Goal: Information Seeking & Learning: Understand process/instructions

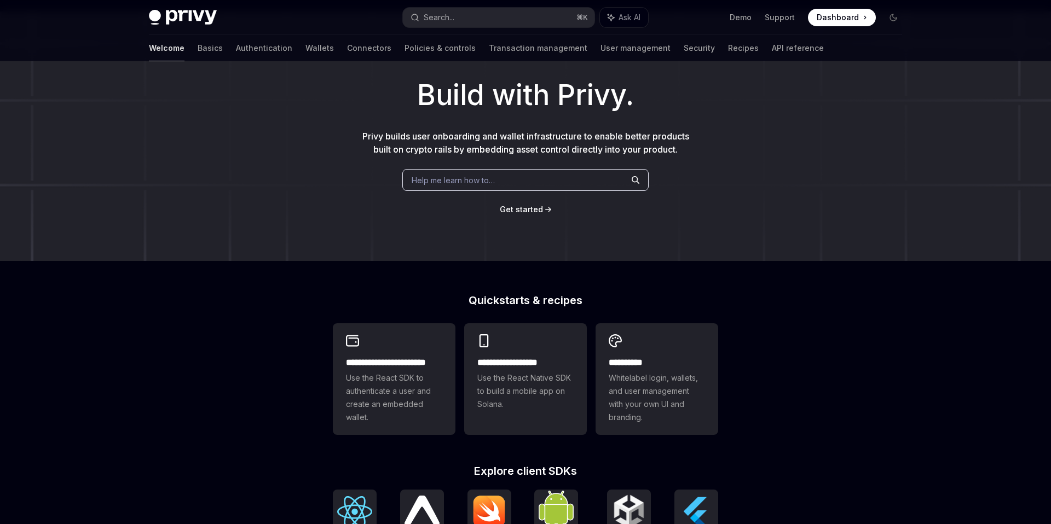
scroll to position [50, 0]
click at [518, 339] on div "**********" at bounding box center [525, 372] width 123 height 99
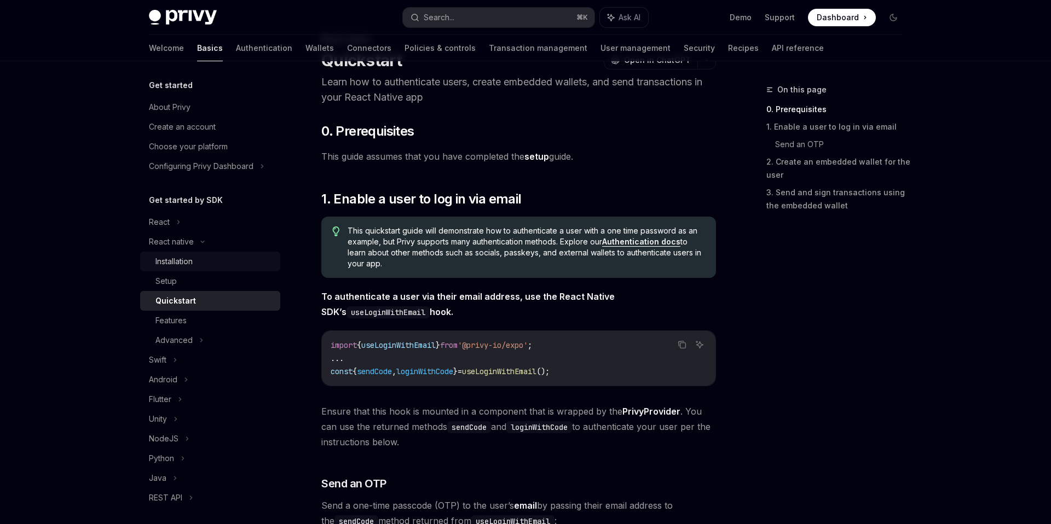
click at [187, 257] on div "Installation" at bounding box center [173, 261] width 37 height 13
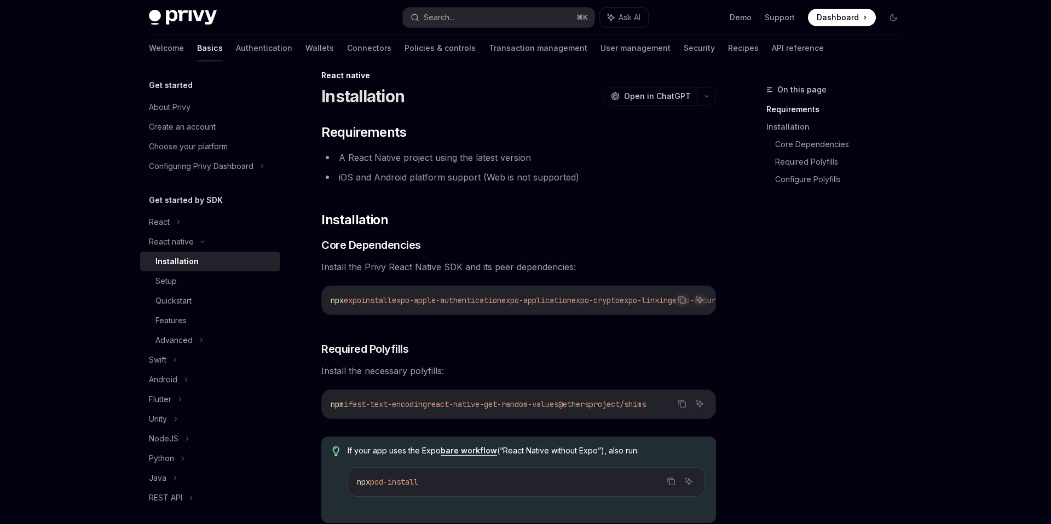
scroll to position [9, 0]
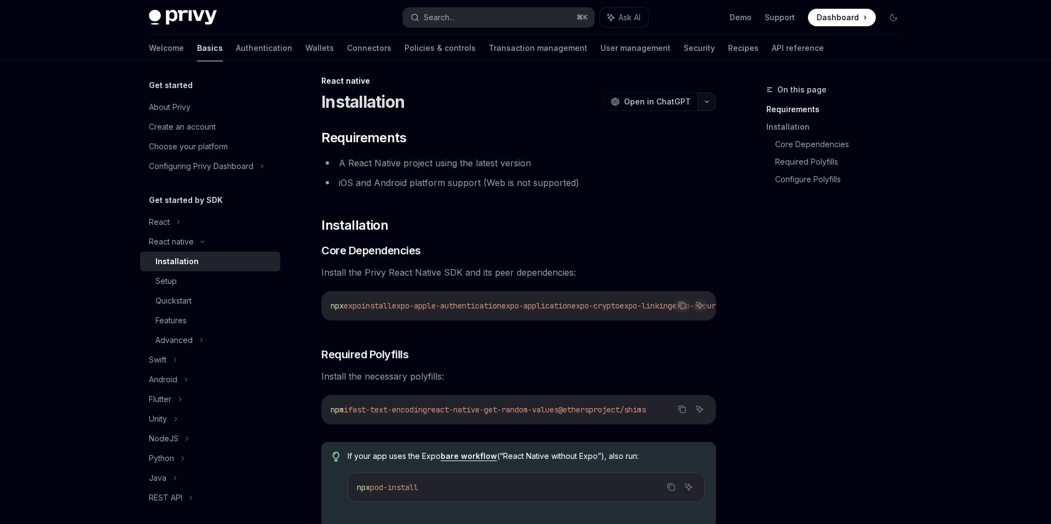
click at [713, 102] on button "button" at bounding box center [706, 102] width 19 height 19
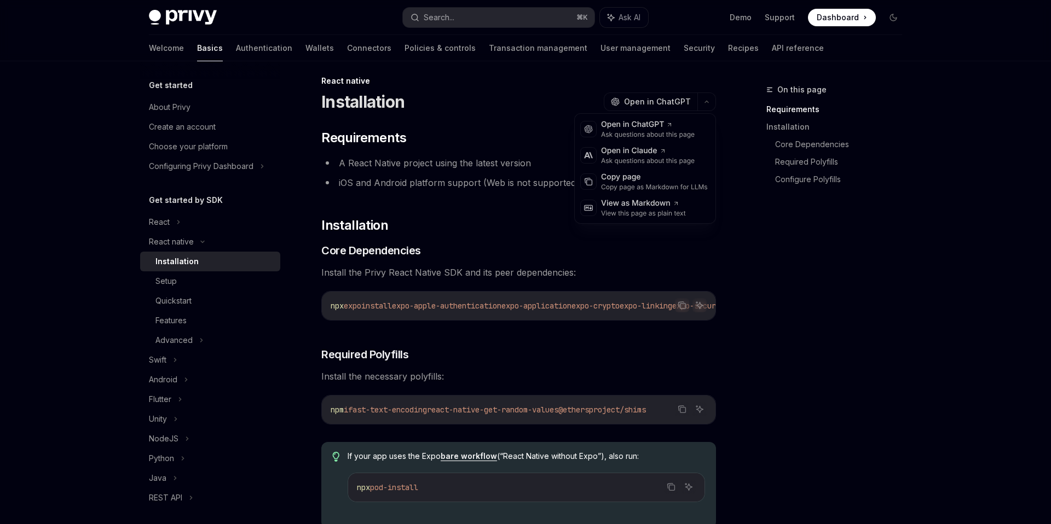
click at [757, 192] on div "On this page Requirements Installation Core Dependencies Required Polyfills Con…" at bounding box center [828, 140] width 166 height 114
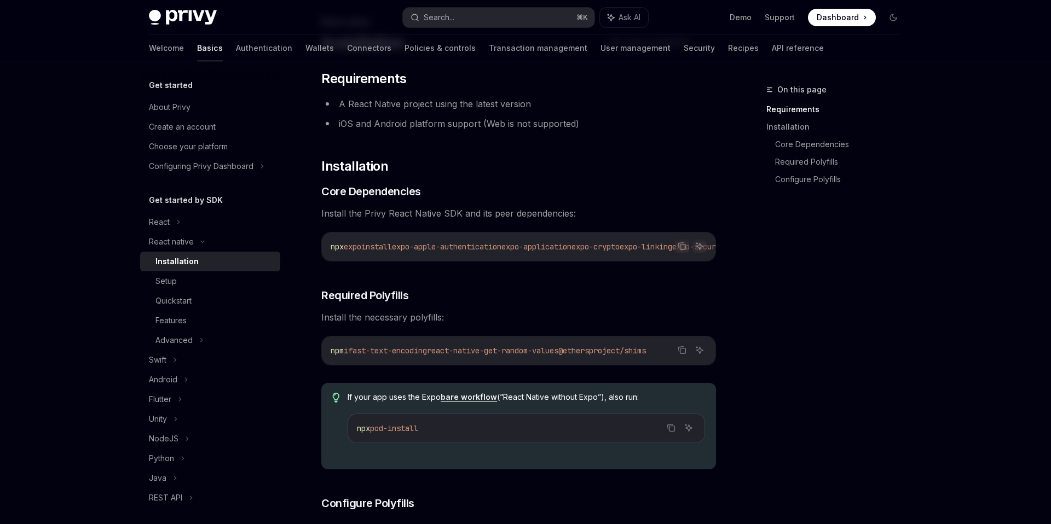
scroll to position [54, 0]
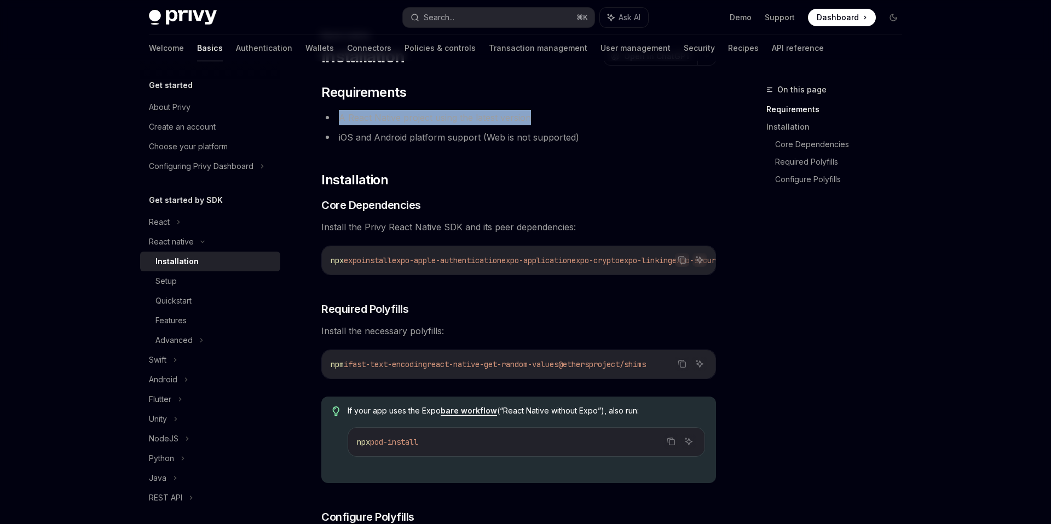
drag, startPoint x: 336, startPoint y: 116, endPoint x: 555, endPoint y: 117, distance: 219.0
click at [555, 117] on li "A React Native project using the latest version" at bounding box center [518, 117] width 395 height 15
copy li "A React Native project using the latest version"
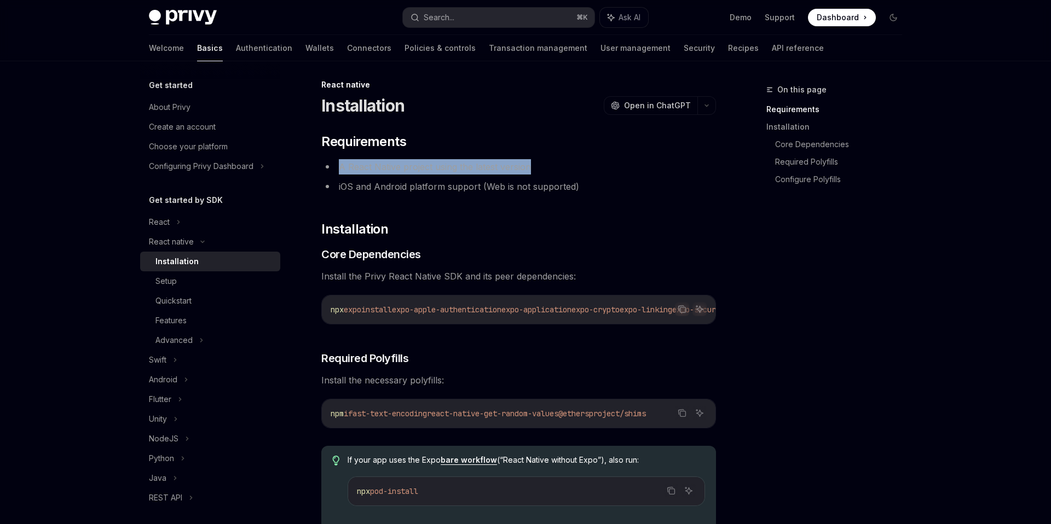
scroll to position [0, 0]
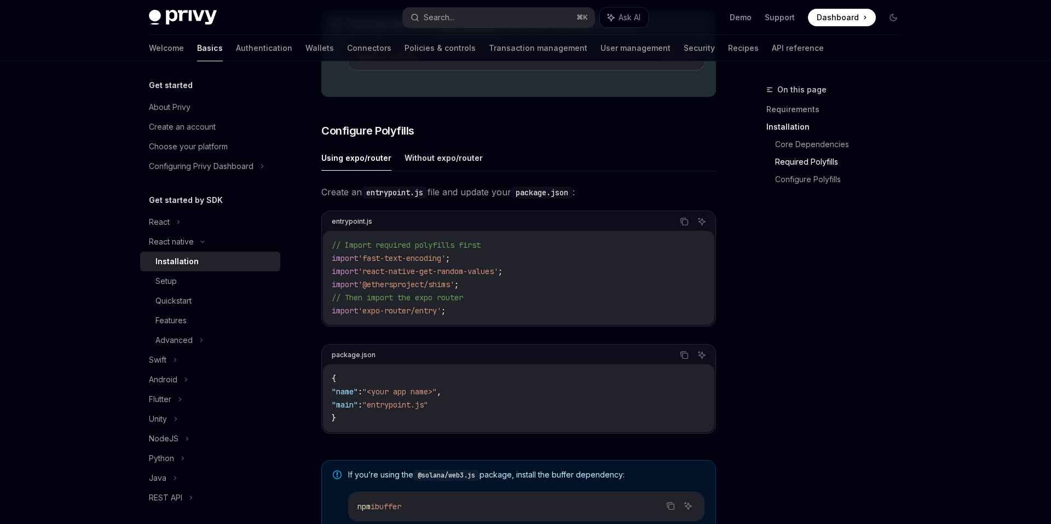
scroll to position [442, 0]
click at [422, 158] on button "Without expo/router" at bounding box center [444, 156] width 78 height 26
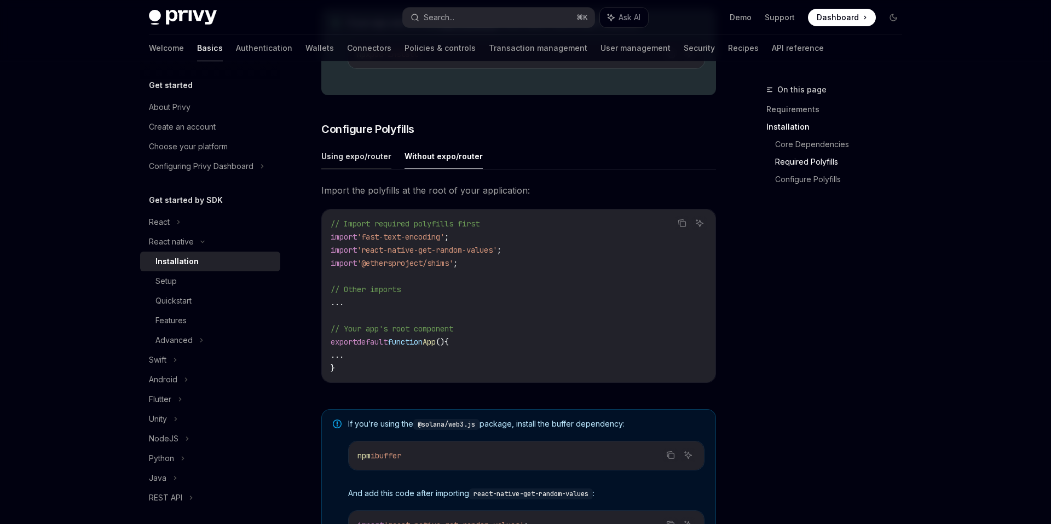
click at [346, 166] on button "Using expo/router" at bounding box center [356, 156] width 70 height 26
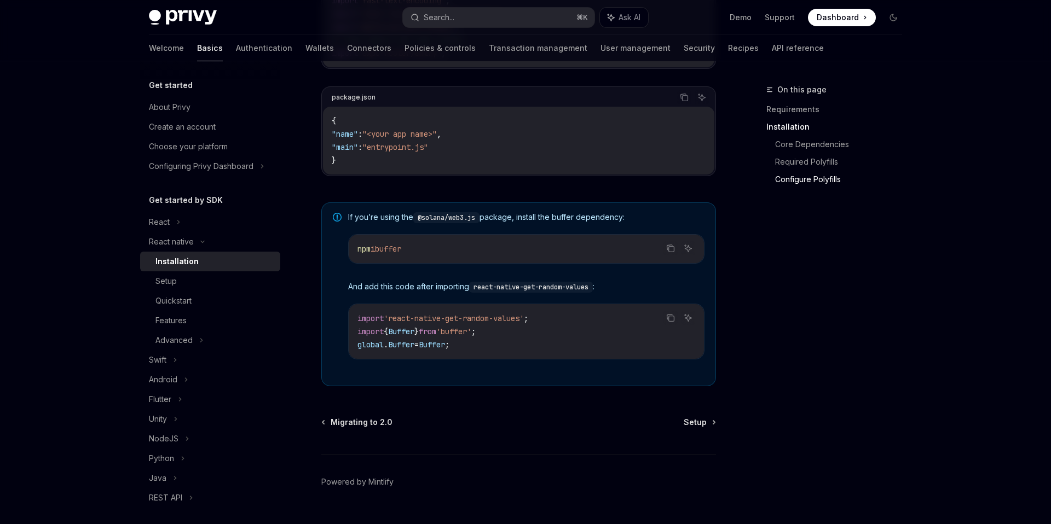
scroll to position [728, 0]
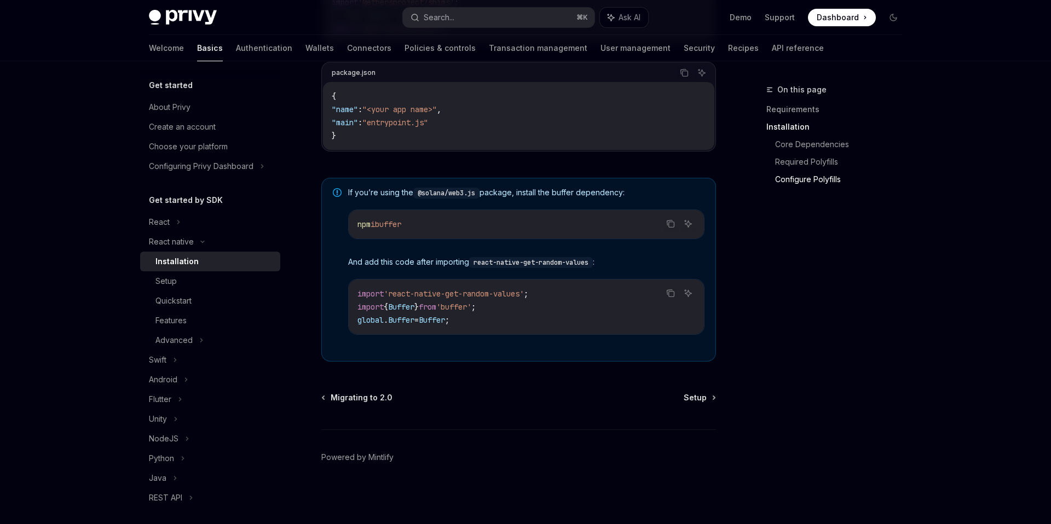
click at [683, 400] on div "Migrating to 2.0 Setup" at bounding box center [518, 398] width 395 height 11
click at [701, 399] on span "Setup" at bounding box center [695, 398] width 23 height 11
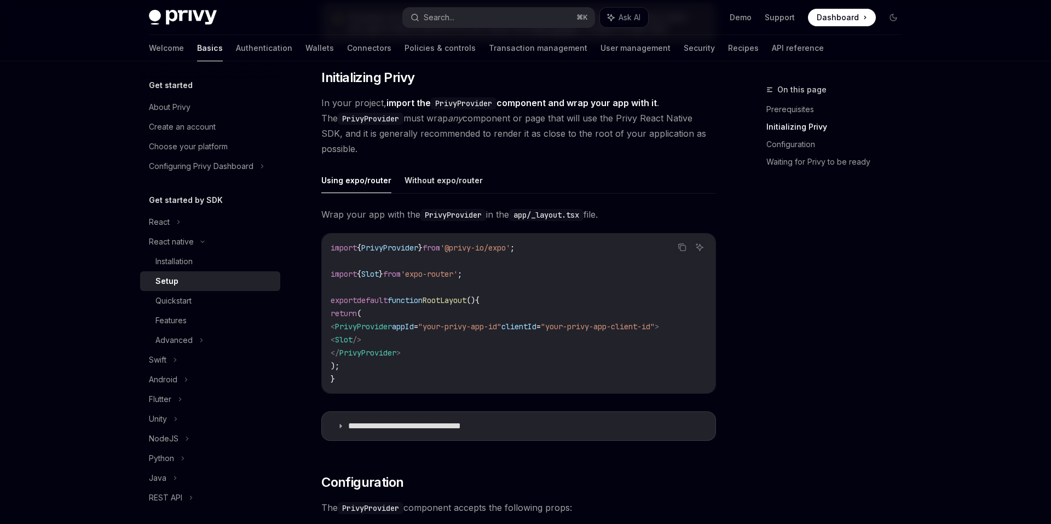
scroll to position [209, 0]
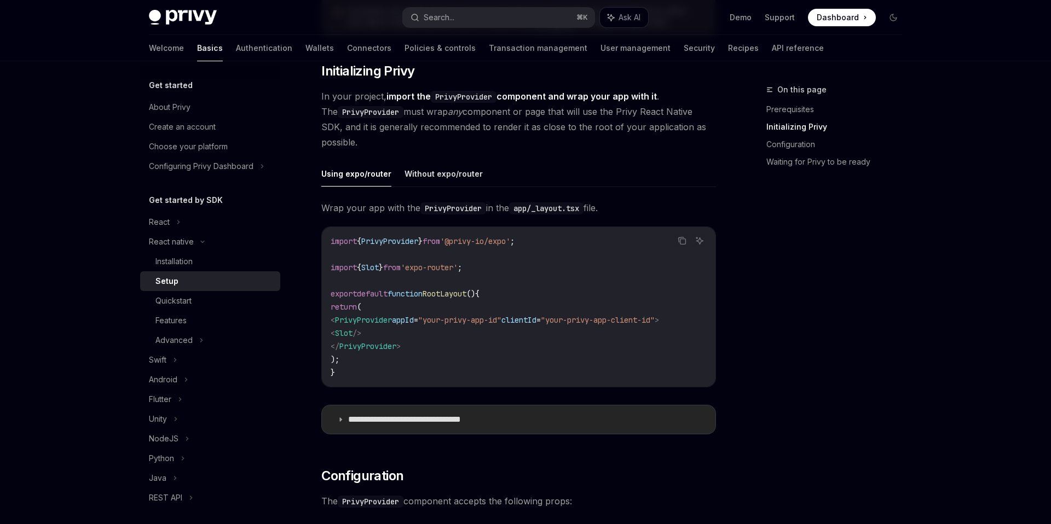
click at [339, 423] on icon at bounding box center [340, 420] width 7 height 7
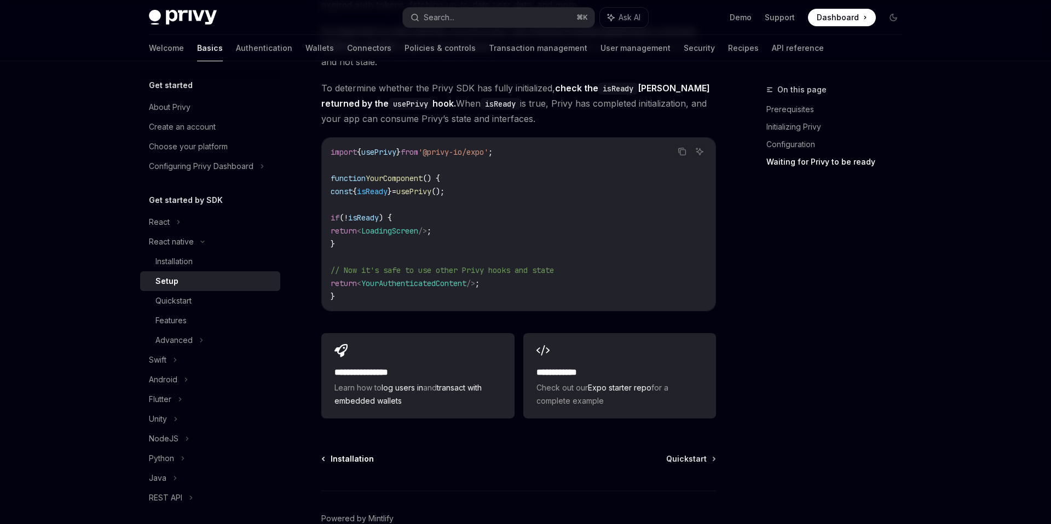
scroll to position [1595, 0]
click at [352, 452] on span "Installation" at bounding box center [352, 457] width 43 height 11
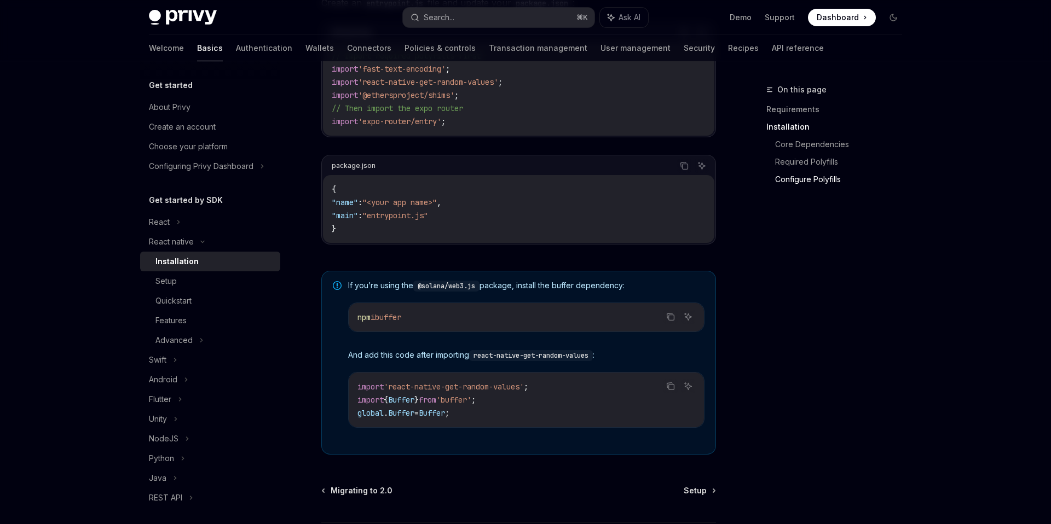
scroll to position [693, 0]
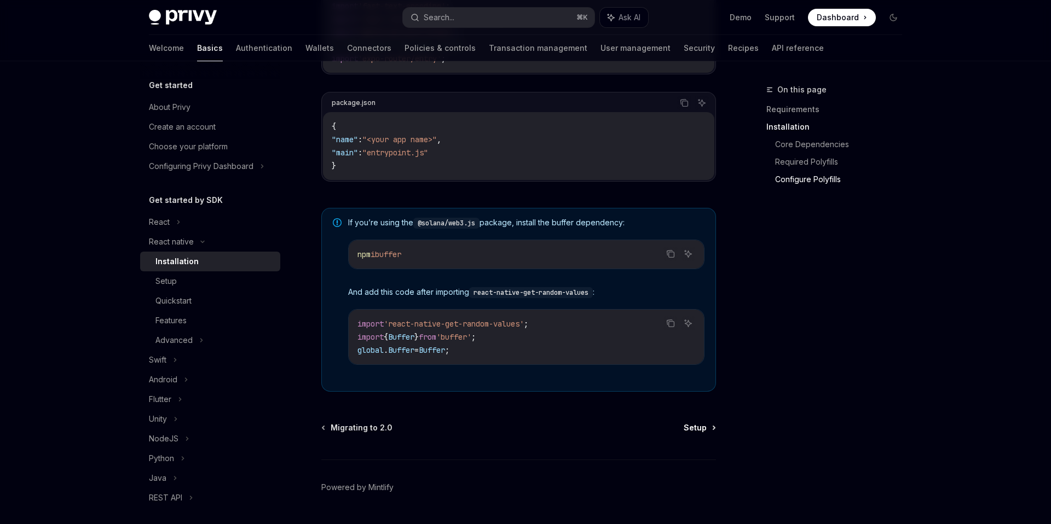
click at [702, 434] on span "Setup" at bounding box center [695, 428] width 23 height 11
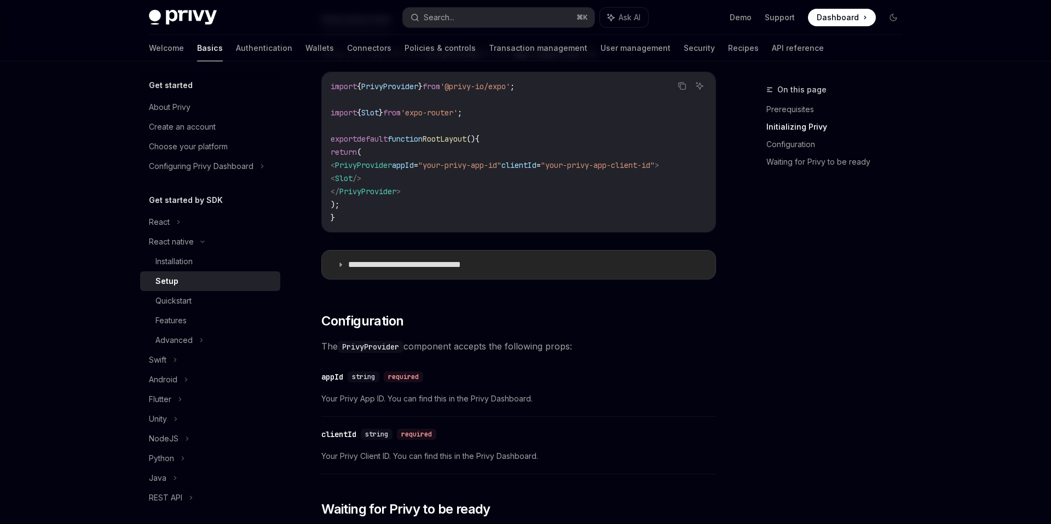
scroll to position [418, 0]
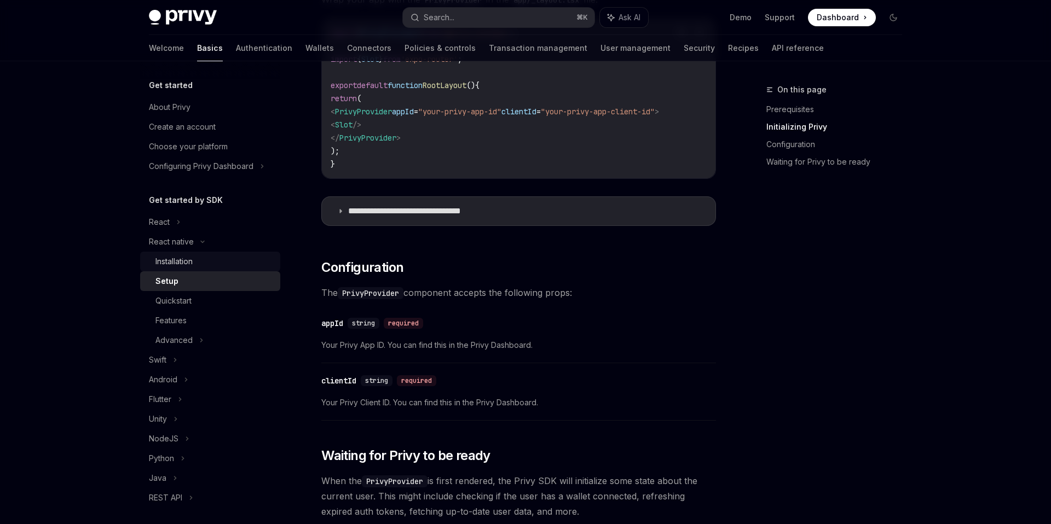
click at [185, 264] on div "Installation" at bounding box center [173, 261] width 37 height 13
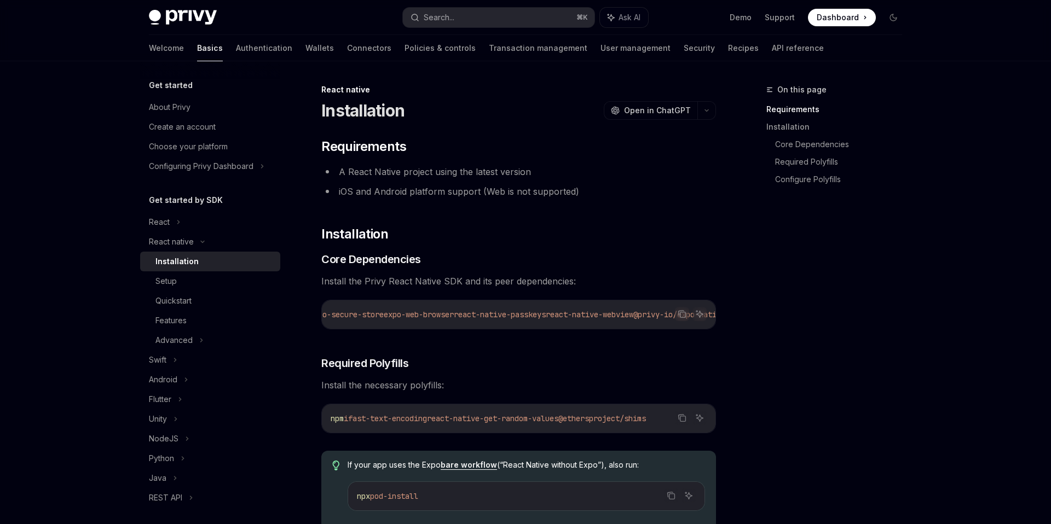
scroll to position [0, 418]
click at [678, 317] on icon "Copy the contents from the code block" at bounding box center [682, 314] width 9 height 9
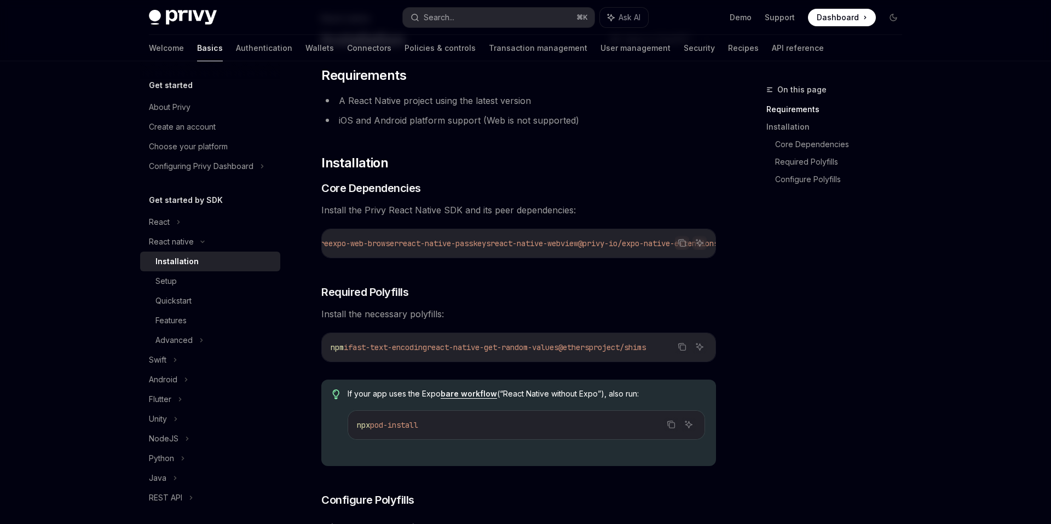
scroll to position [72, 0]
click at [681, 349] on icon "Copy the contents from the code block" at bounding box center [682, 346] width 9 height 9
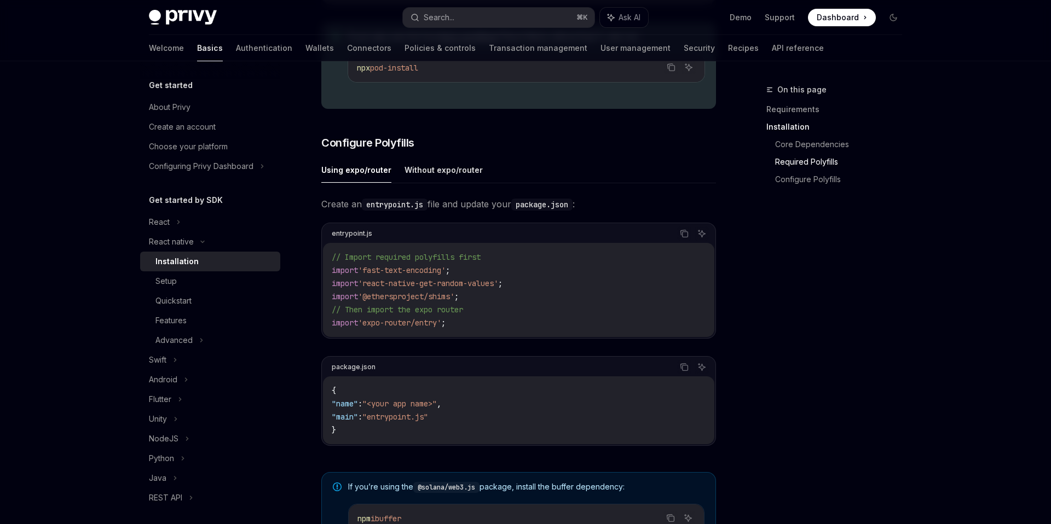
scroll to position [406, 0]
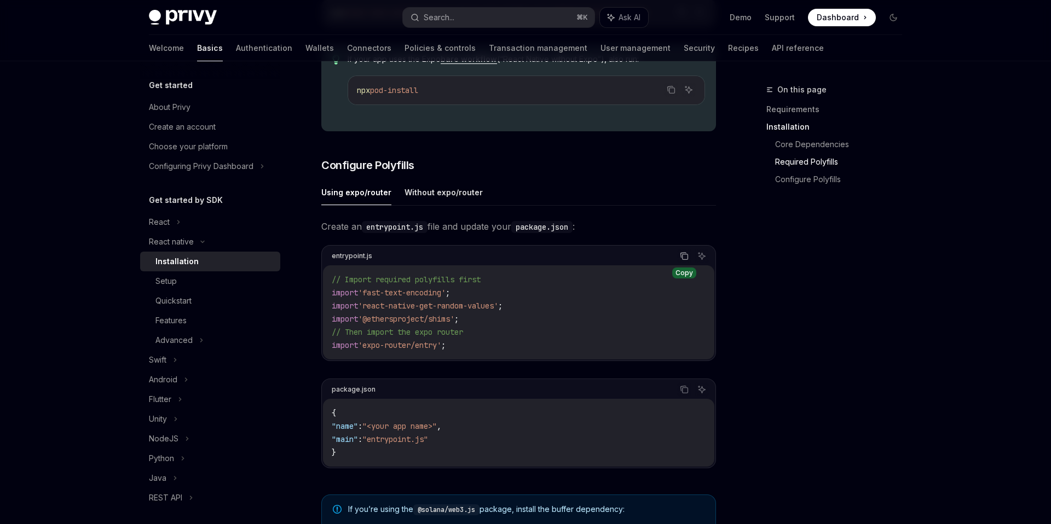
click at [683, 261] on icon "Copy the contents from the code block" at bounding box center [684, 256] width 9 height 9
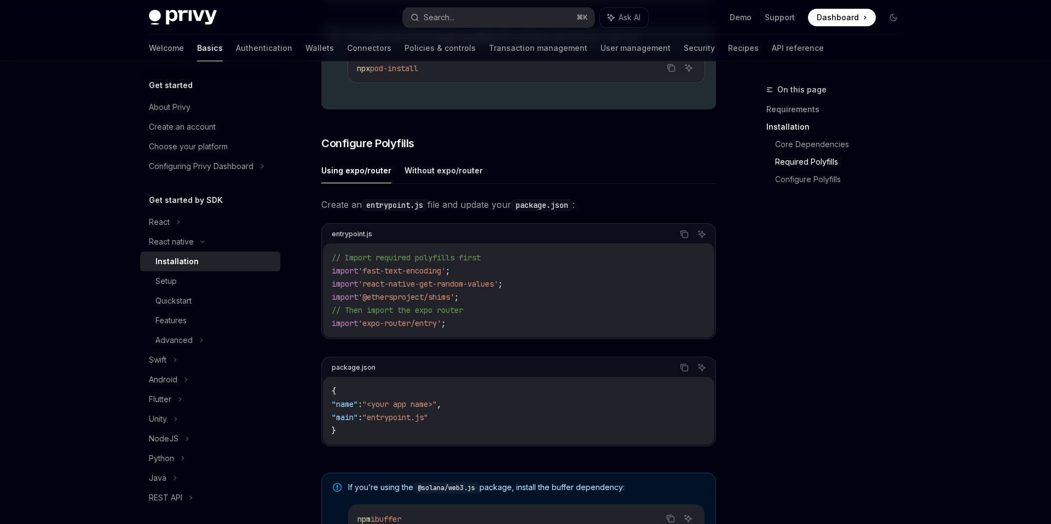
scroll to position [449, 0]
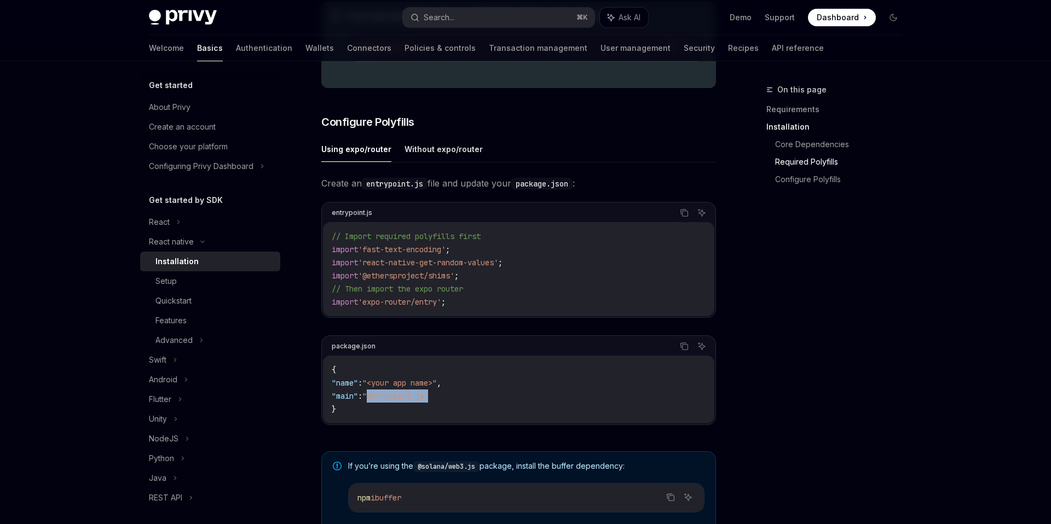
drag, startPoint x: 383, startPoint y: 399, endPoint x: 445, endPoint y: 399, distance: 61.9
click at [428, 399] on span ""entrypoint.js"" at bounding box center [395, 396] width 66 height 10
click at [432, 411] on code "{ "name" : "<your app name>" , "main" : "entrypoint.js" }" at bounding box center [519, 390] width 374 height 53
drag, startPoint x: 384, startPoint y: 401, endPoint x: 441, endPoint y: 402, distance: 57.5
click at [428, 401] on span ""entrypoint.js"" at bounding box center [395, 396] width 66 height 10
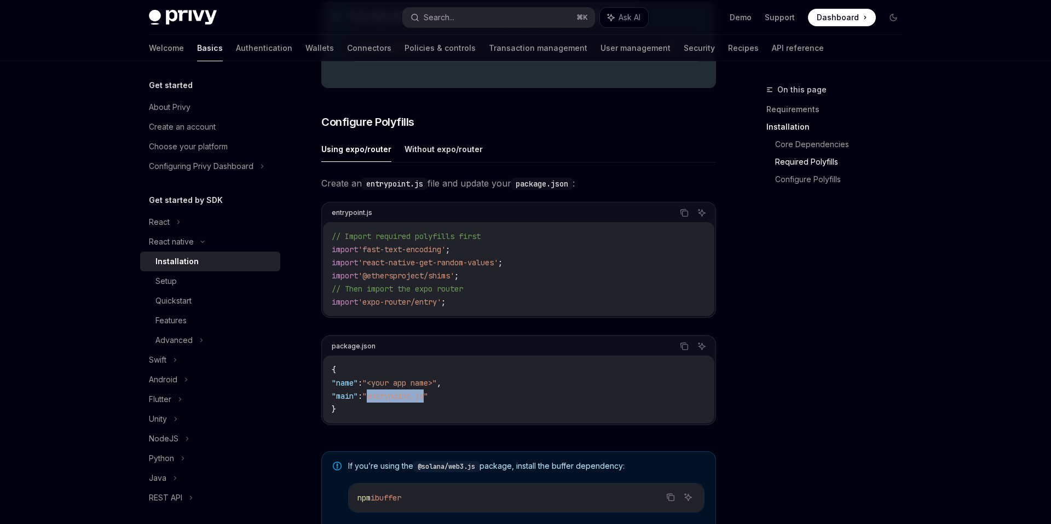
copy span "entrypoint.js"
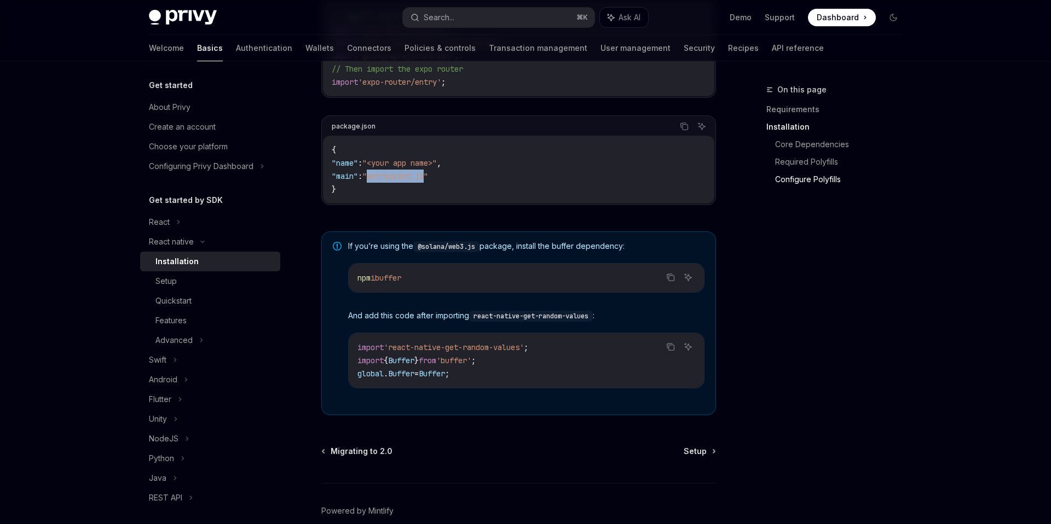
scroll to position [728, 0]
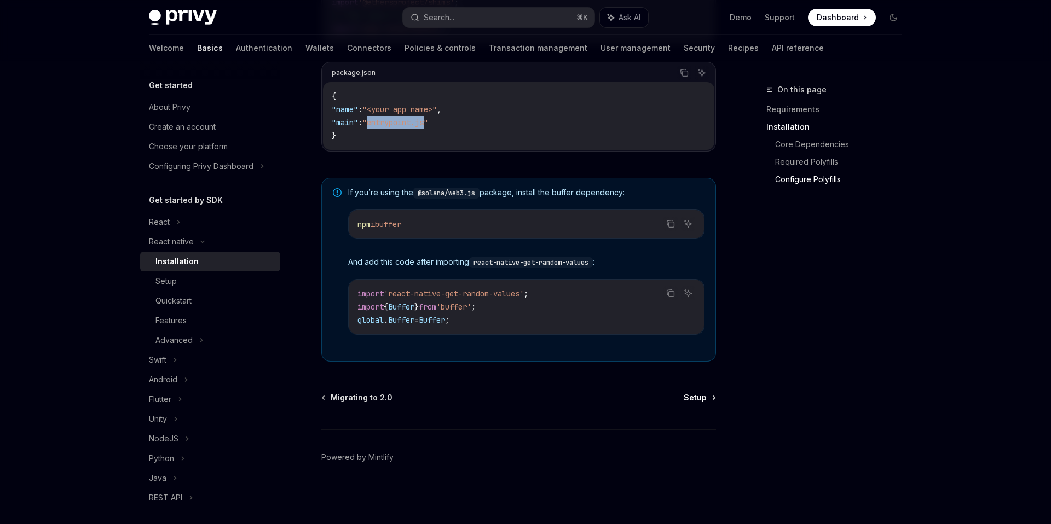
click at [689, 397] on span "Setup" at bounding box center [695, 398] width 23 height 11
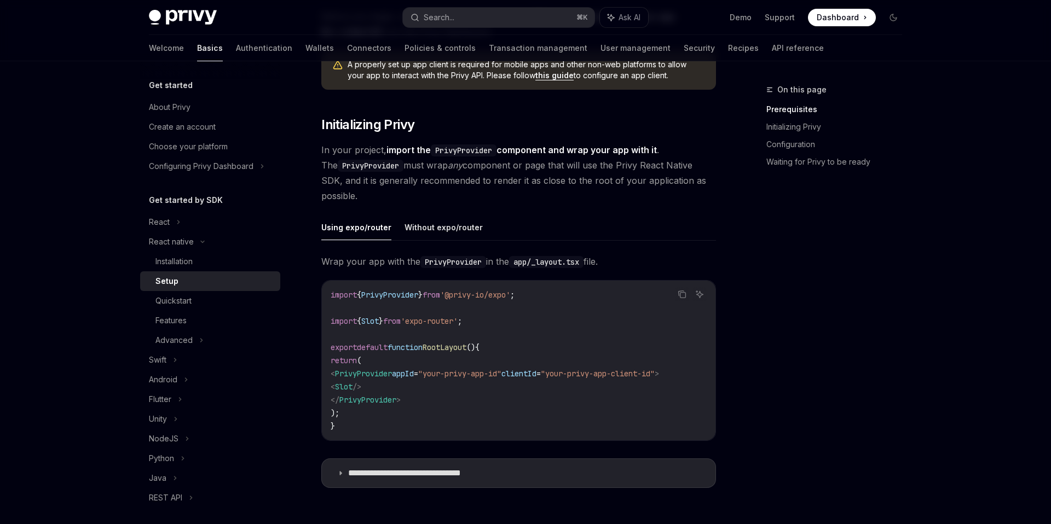
scroll to position [161, 0]
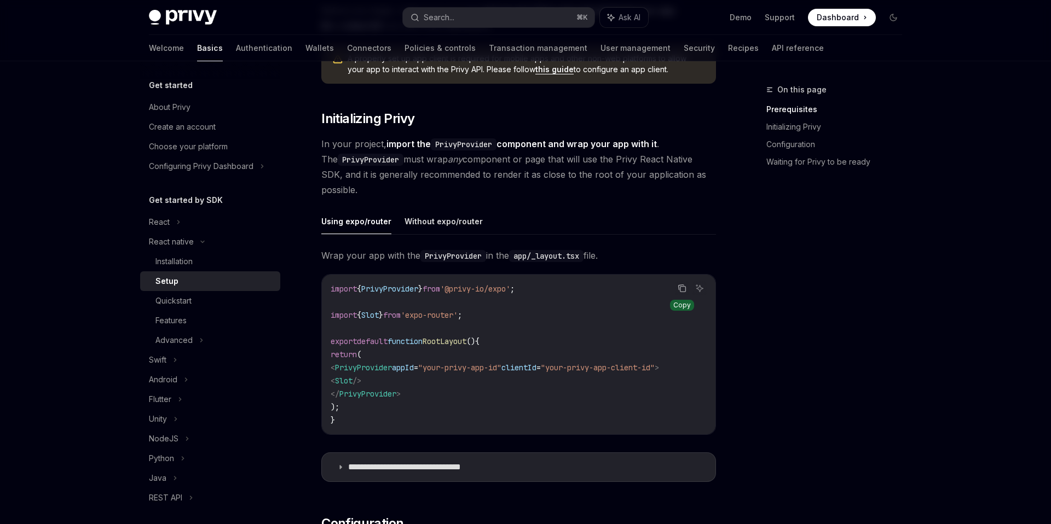
click at [689, 291] on button "Copy the contents from the code block" at bounding box center [682, 288] width 14 height 14
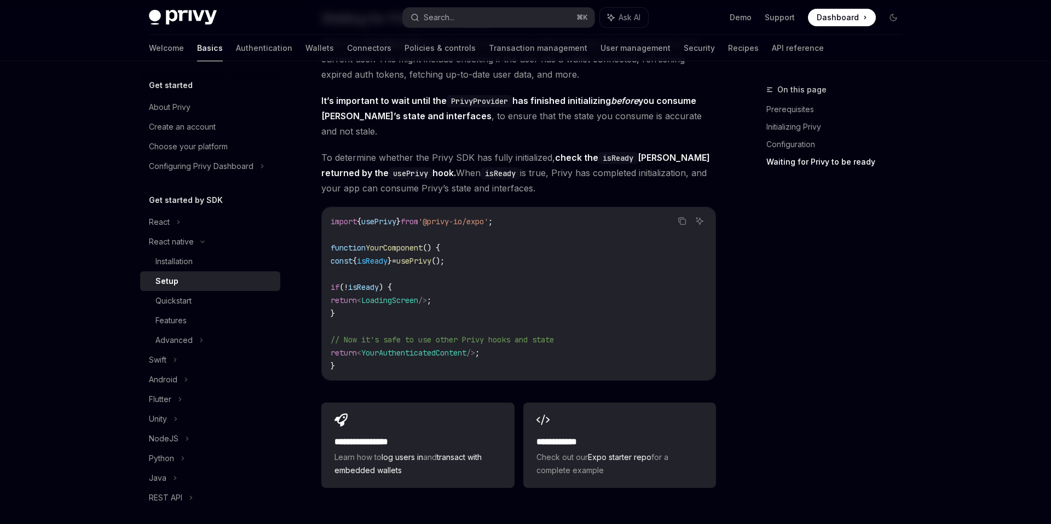
scroll to position [898, 0]
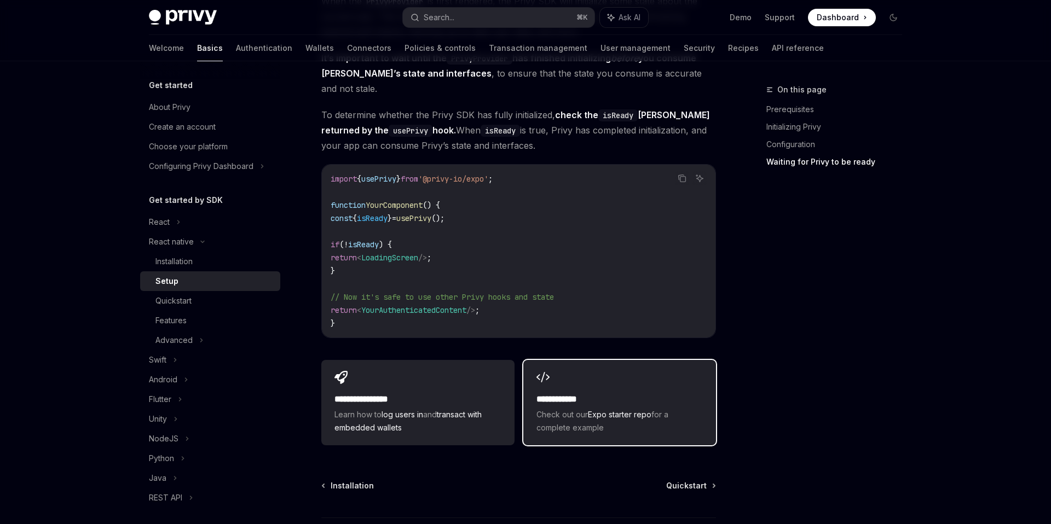
click at [650, 372] on div "**********" at bounding box center [619, 402] width 193 height 85
type textarea "*"
